Goal: Transaction & Acquisition: Purchase product/service

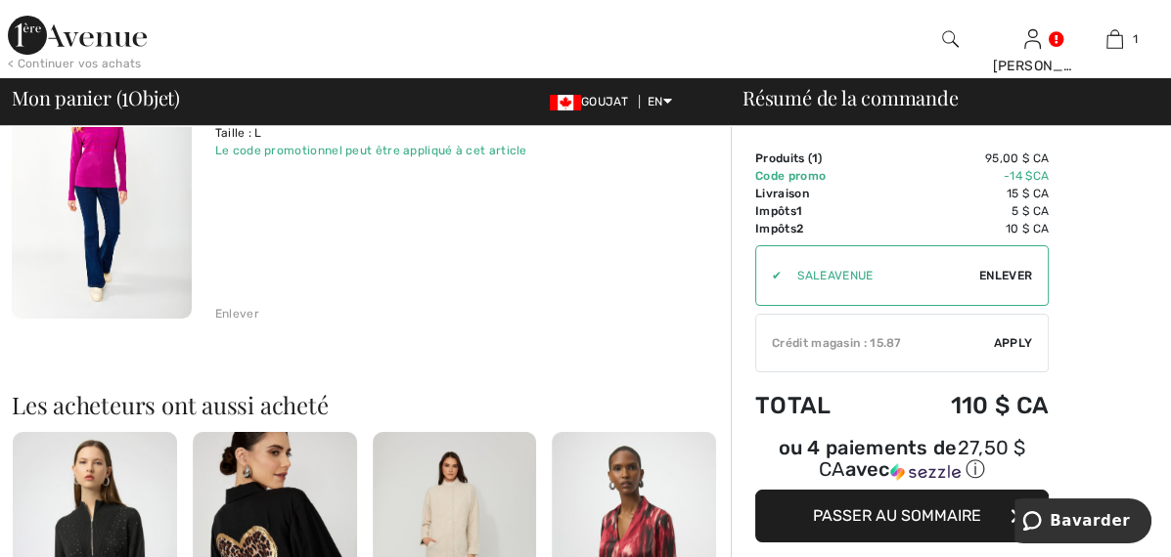
scroll to position [320, 0]
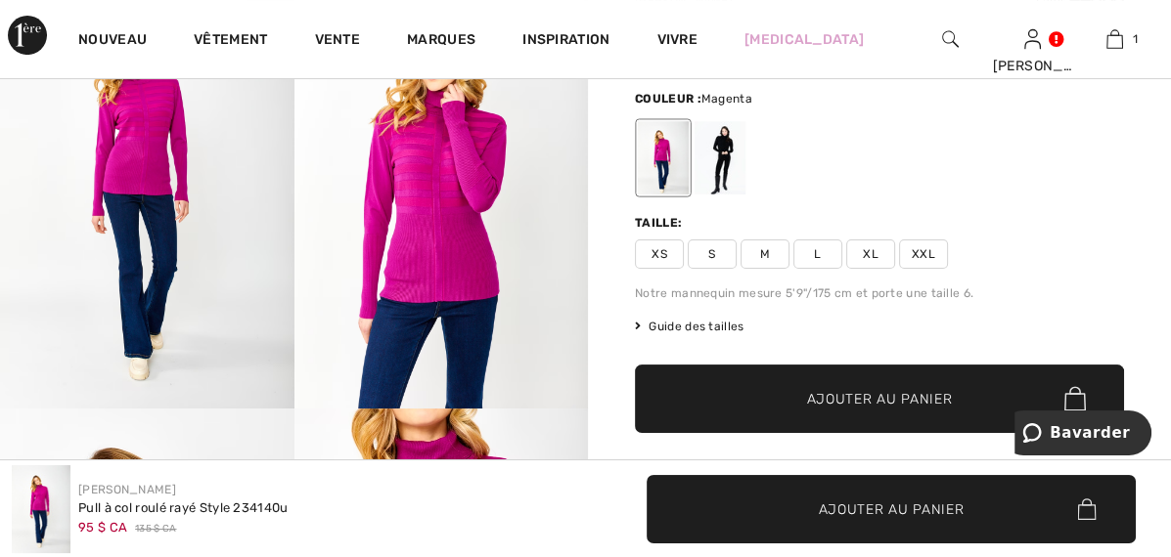
scroll to position [293, 0]
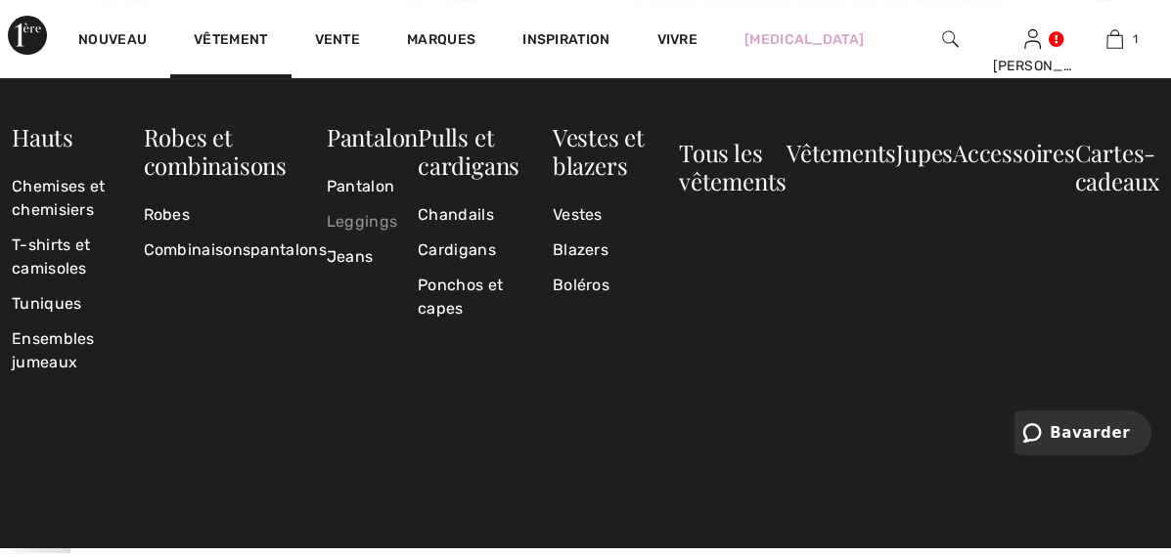
click at [418, 225] on link "Leggings" at bounding box center [372, 221] width 91 height 35
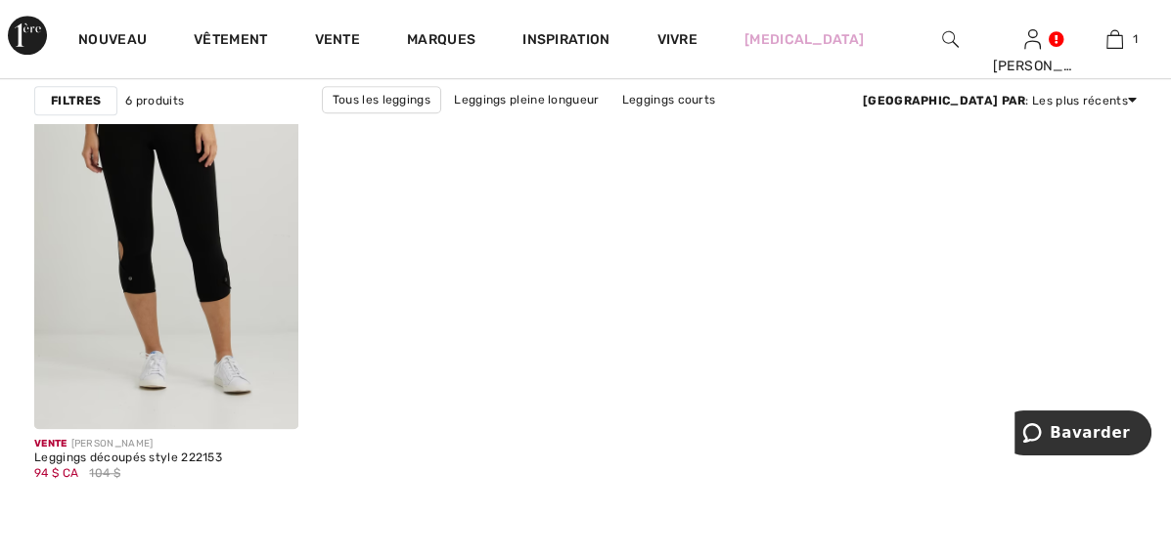
scroll to position [1298, 0]
